Goal: Entertainment & Leisure: Consume media (video, audio)

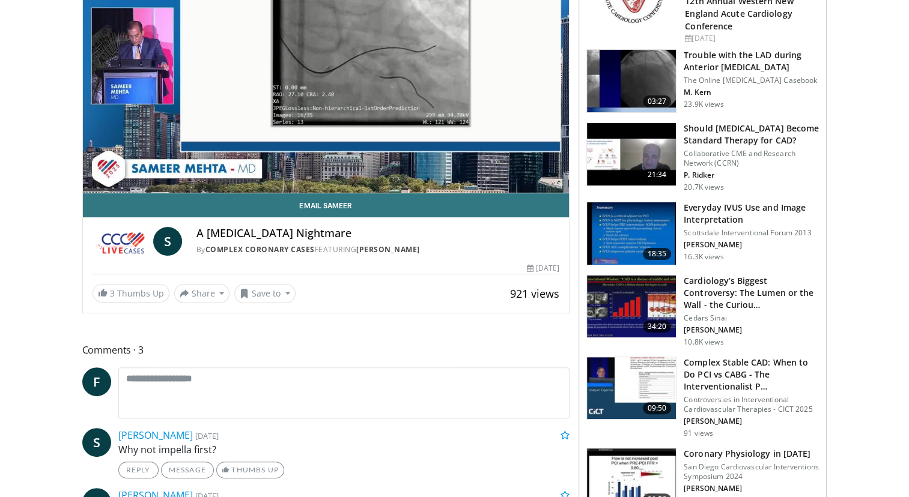
scroll to position [237, 0]
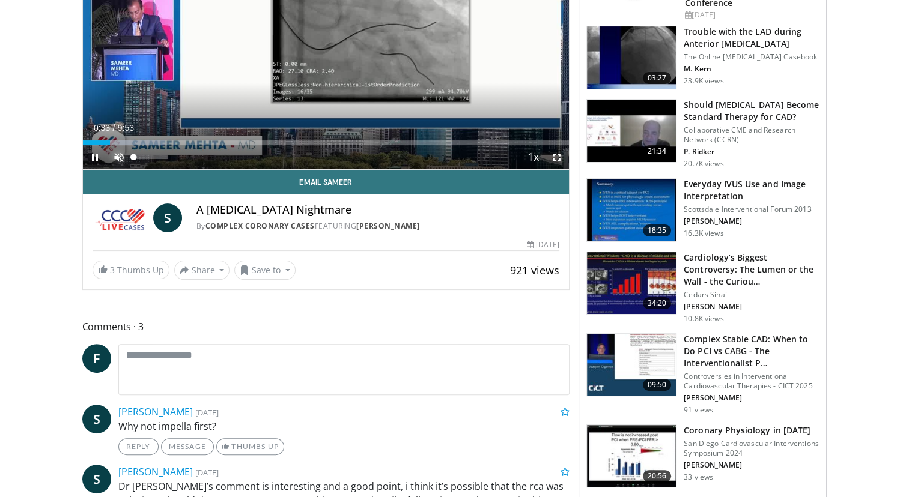
click at [117, 157] on span "Video Player" at bounding box center [119, 157] width 24 height 24
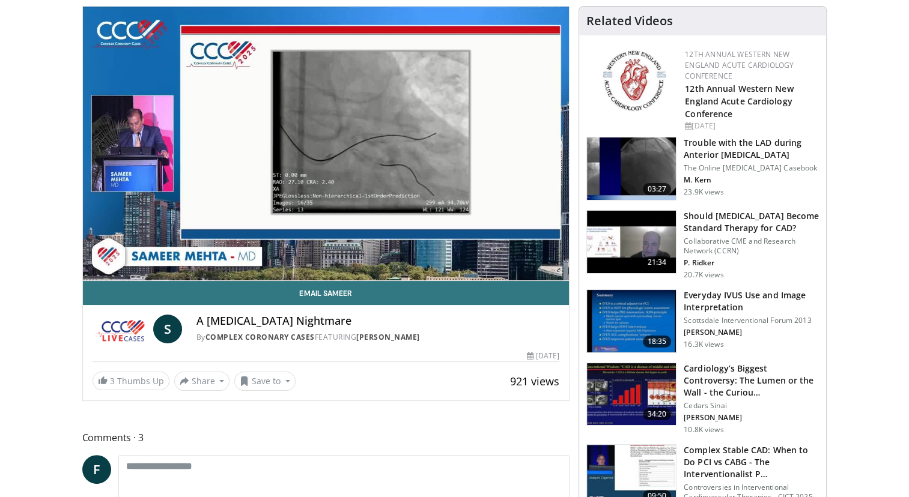
scroll to position [50, 0]
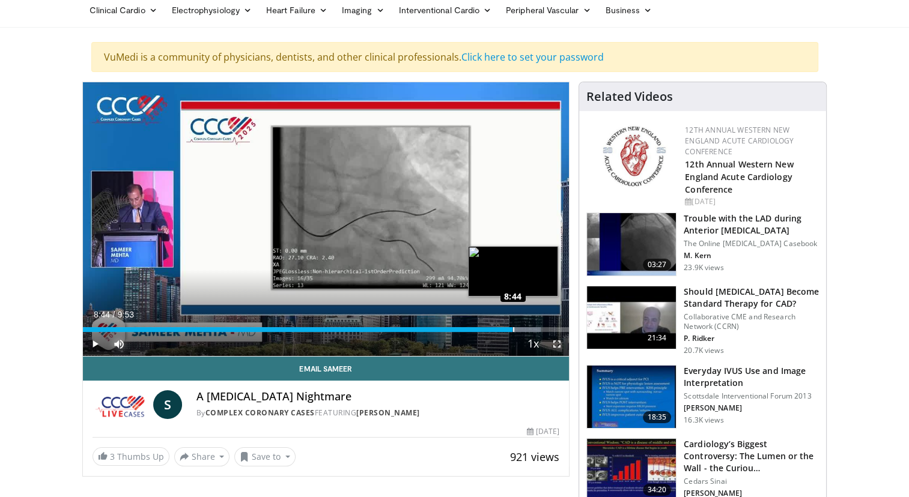
click at [512, 329] on div "Loaded : 94.20% 8:44 8:44" at bounding box center [326, 329] width 487 height 5
click at [543, 327] on div "Progress Bar" at bounding box center [531, 329] width 75 height 5
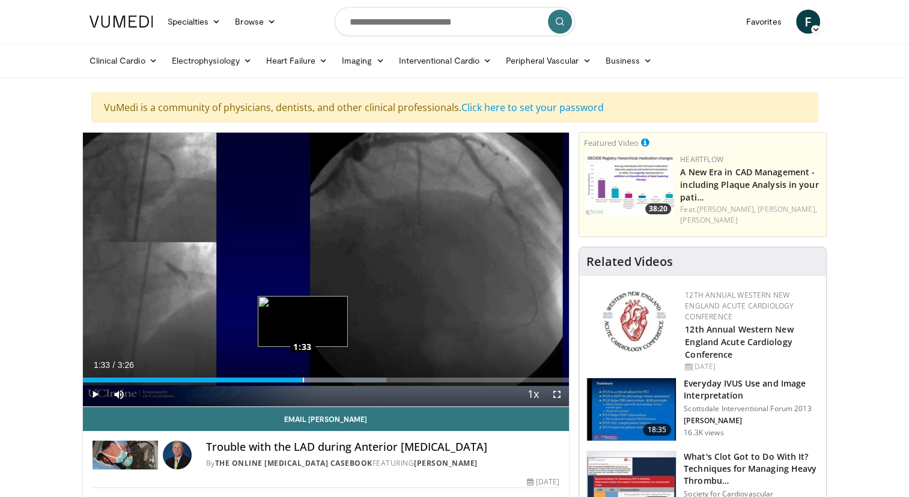
click at [302, 380] on div "Loaded : 62.47% 1:02 1:33" at bounding box center [326, 380] width 487 height 5
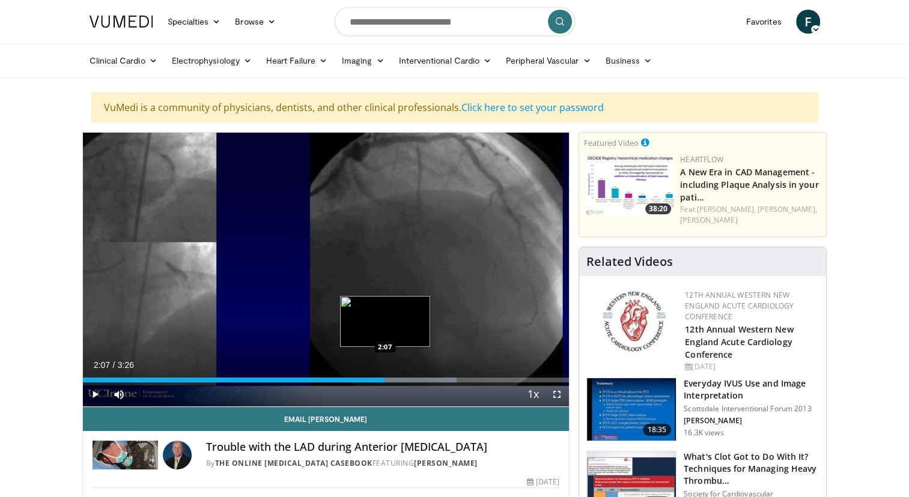
click at [384, 380] on div "Progress Bar" at bounding box center [344, 380] width 225 height 5
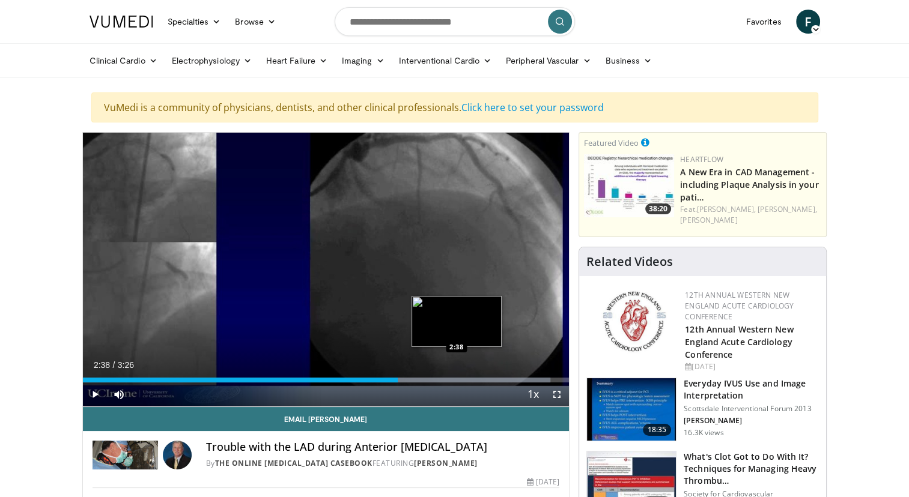
click at [457, 379] on div "Progress Bar" at bounding box center [434, 380] width 231 height 5
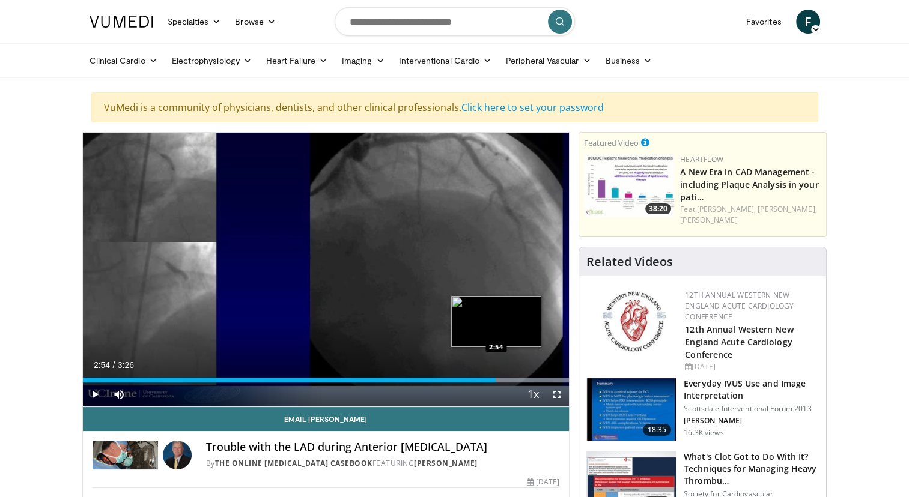
click at [496, 379] on div "Progress Bar" at bounding box center [477, 380] width 183 height 5
